Goal: Task Accomplishment & Management: Use online tool/utility

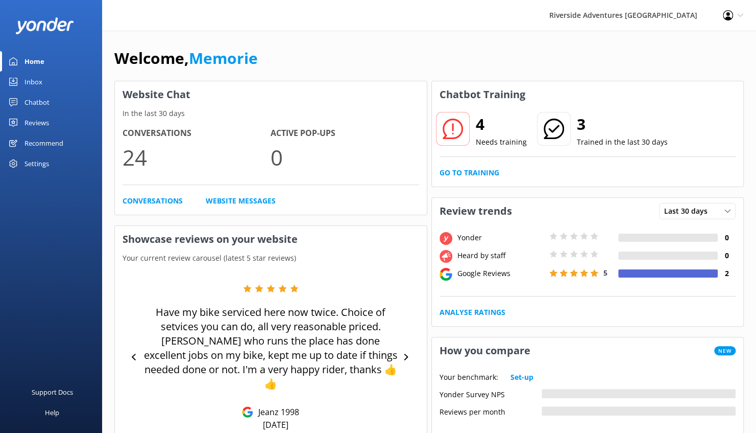
click at [31, 98] on div "Chatbot" at bounding box center [37, 102] width 25 height 20
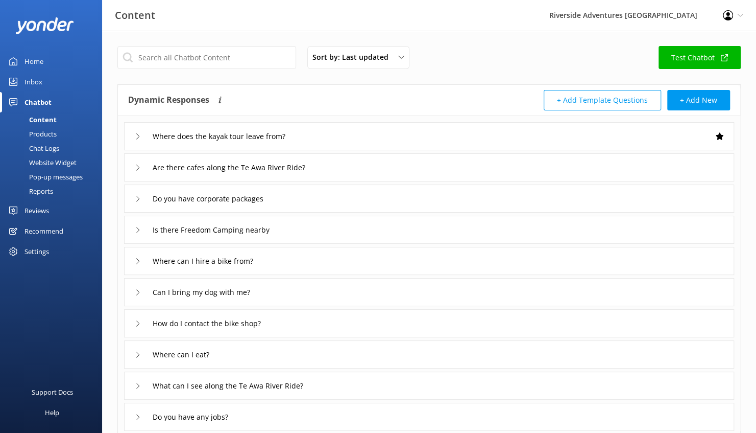
click at [45, 132] on div "Products" at bounding box center [31, 134] width 51 height 14
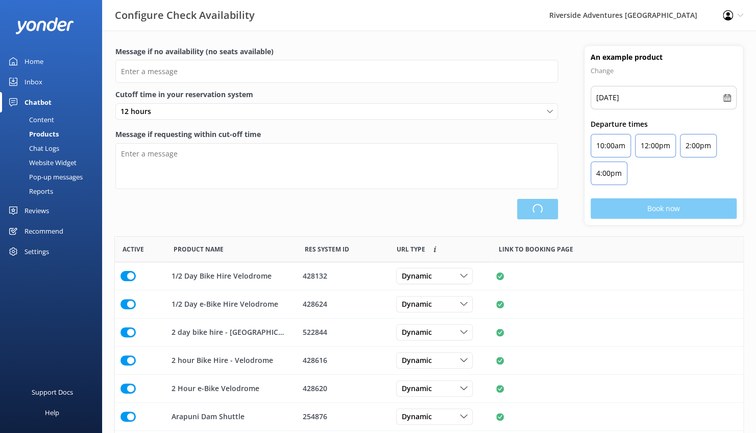
scroll to position [299, 621]
type input "There are no seats available, please check an alternative day or contact us to …"
type textarea "Our online booking system closes {hours} prior to departure. Please contact us …"
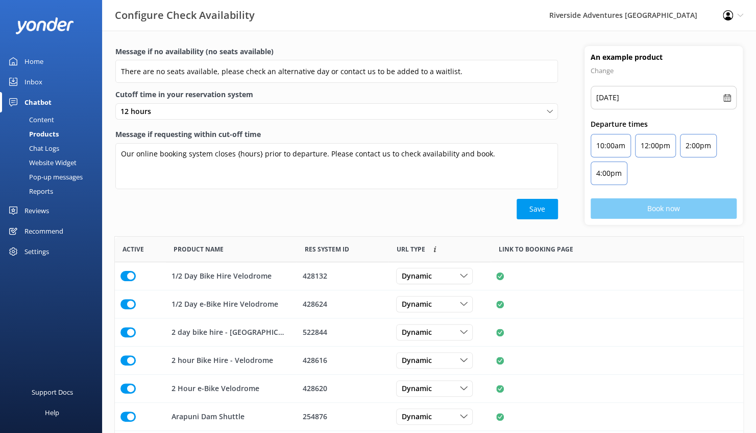
click at [38, 81] on div "Inbox" at bounding box center [34, 82] width 18 height 20
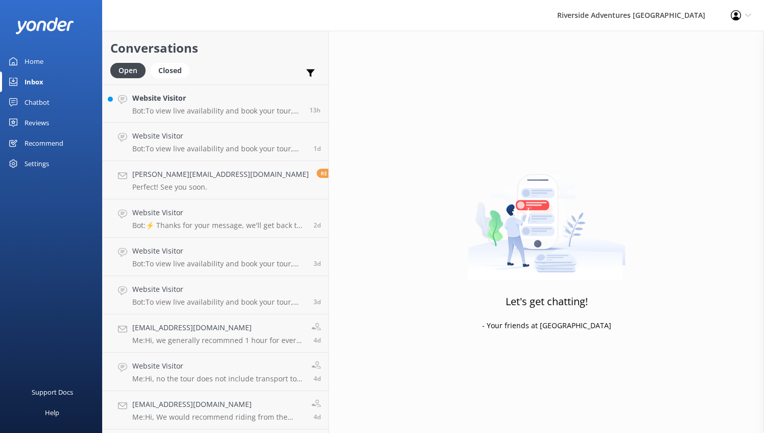
click at [32, 60] on div "Home" at bounding box center [34, 61] width 19 height 20
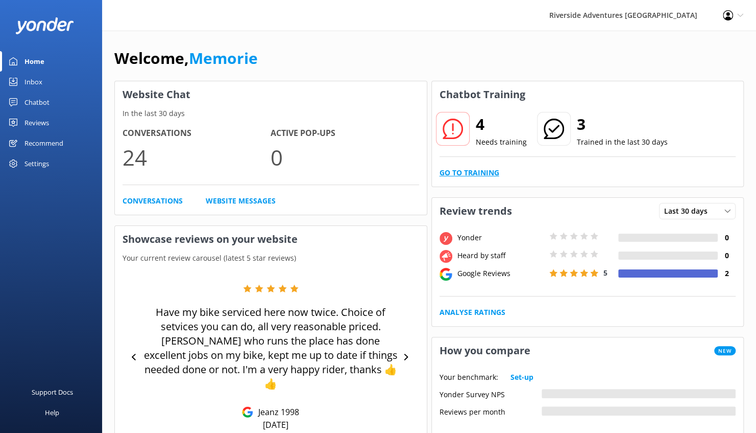
click at [478, 172] on link "Go to Training" at bounding box center [470, 172] width 60 height 11
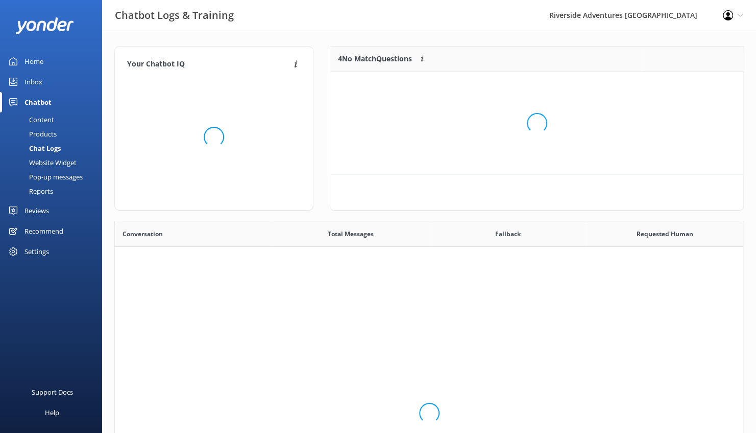
scroll to position [350, 621]
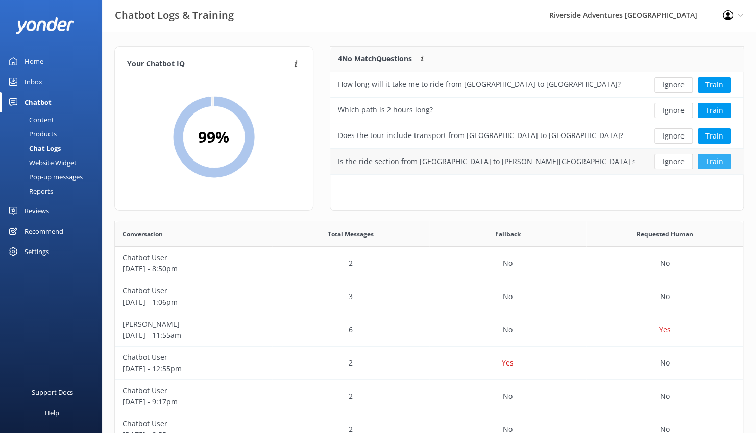
click at [715, 163] on button "Train" at bounding box center [714, 161] width 33 height 15
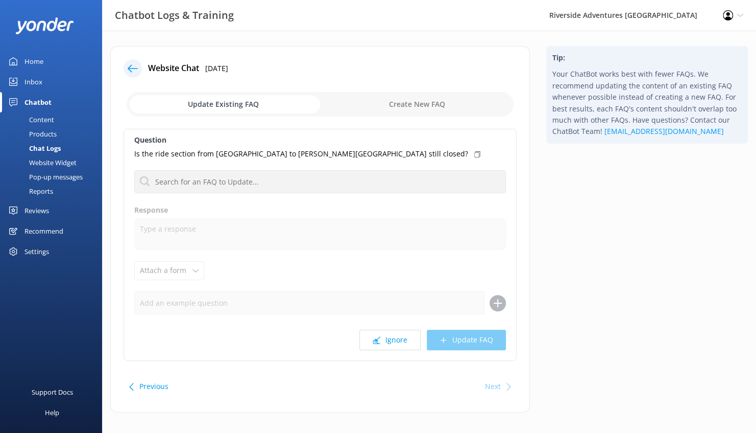
click at [605, 300] on div "Tip: Your ChatBot works best with fewer FAQs. We recommend updating the content…" at bounding box center [647, 234] width 218 height 376
